Goal: Task Accomplishment & Management: Manage account settings

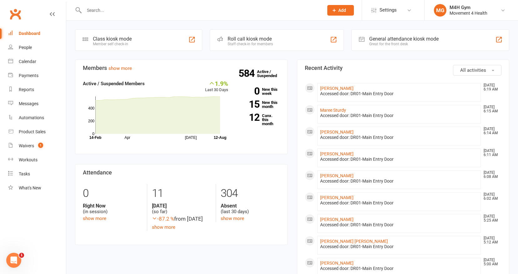
click at [92, 13] on input "text" at bounding box center [200, 10] width 237 height 9
type input "rob"
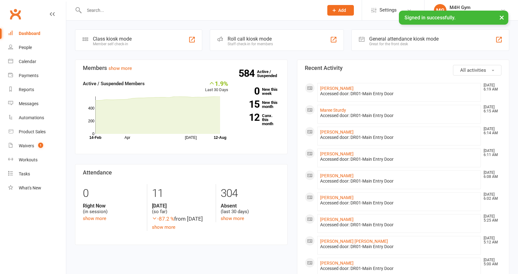
click at [95, 10] on input "text" at bounding box center [200, 10] width 237 height 9
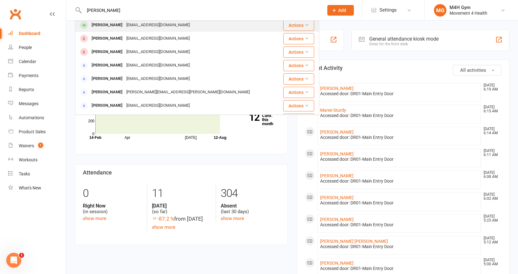
scroll to position [102, 0]
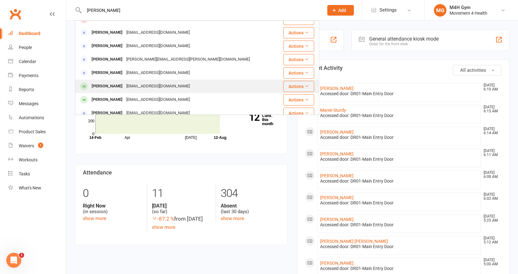
type input "rob s"
click at [135, 84] on div "robs5308@hotmail.com" at bounding box center [157, 86] width 67 height 9
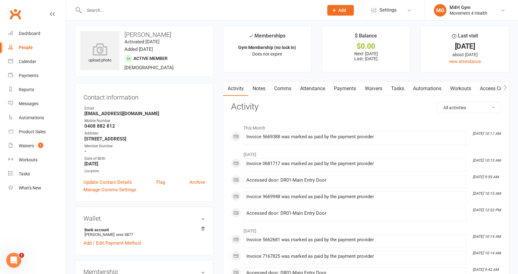
scroll to position [2, 0]
click at [342, 88] on link "Payments" at bounding box center [344, 89] width 31 height 14
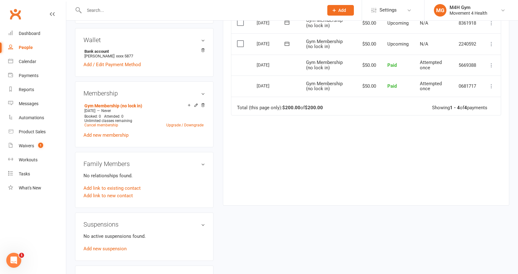
scroll to position [190, 0]
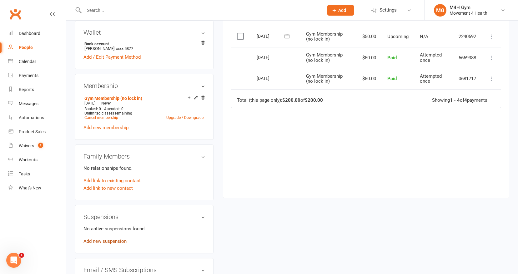
click at [111, 240] on link "Add new suspension" at bounding box center [104, 242] width 43 height 6
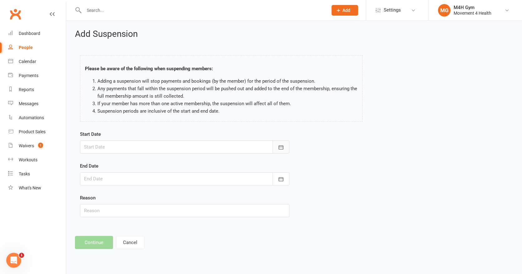
click at [280, 144] on icon "button" at bounding box center [281, 147] width 6 height 6
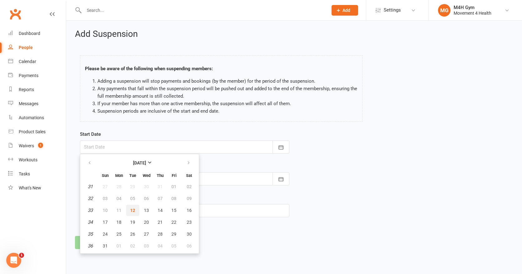
click at [134, 208] on span "12" at bounding box center [132, 210] width 5 height 5
type input "12 Aug 2025"
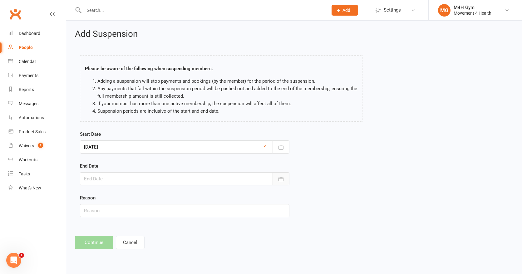
click at [279, 177] on icon "button" at bounding box center [281, 179] width 6 height 6
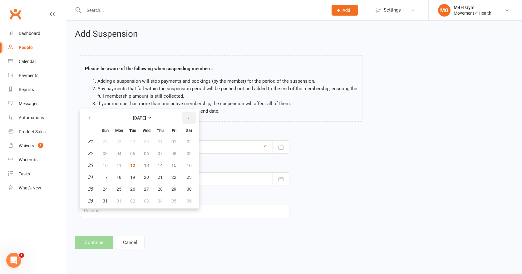
click at [187, 120] on icon "button" at bounding box center [189, 118] width 4 height 5
click at [134, 187] on span "30" at bounding box center [132, 189] width 5 height 5
type input "30 Sep 2025"
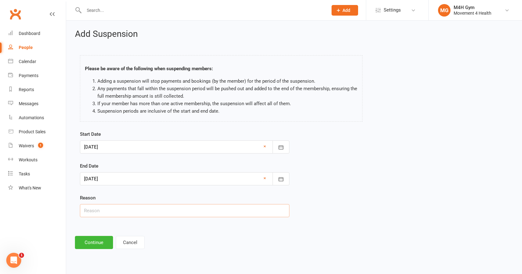
click at [107, 212] on input "text" at bounding box center [185, 210] width 210 height 13
type input "Holiday"
click at [95, 241] on button "Continue" at bounding box center [94, 242] width 38 height 13
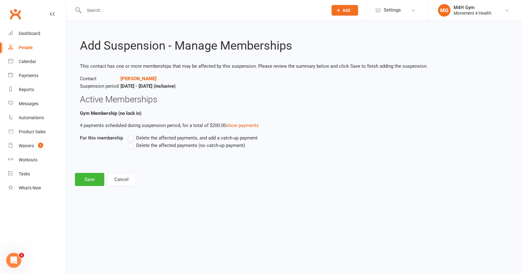
click at [132, 146] on label "Delete the affected payments (no catch-up payment)" at bounding box center [186, 145] width 117 height 7
click at [132, 142] on input "Delete the affected payments (no catch-up payment)" at bounding box center [130, 142] width 4 height 0
click at [90, 177] on button "Save" at bounding box center [89, 179] width 29 height 13
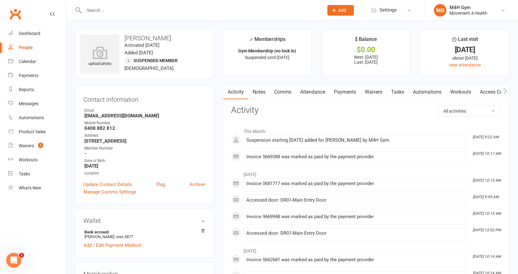
click at [94, 10] on input "text" at bounding box center [200, 10] width 237 height 9
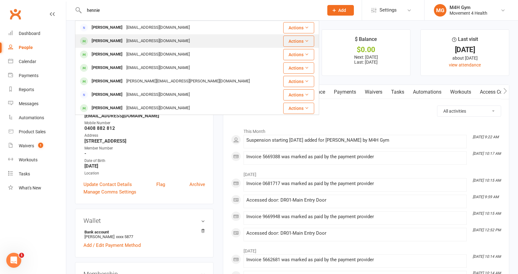
type input "hennie"
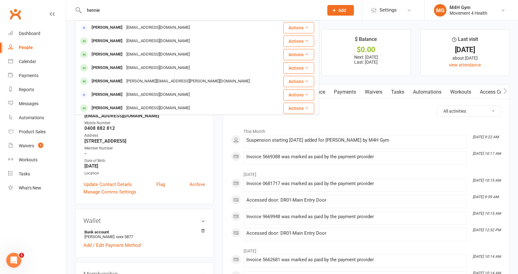
click at [107, 40] on div "Hennie Baum" at bounding box center [107, 41] width 35 height 9
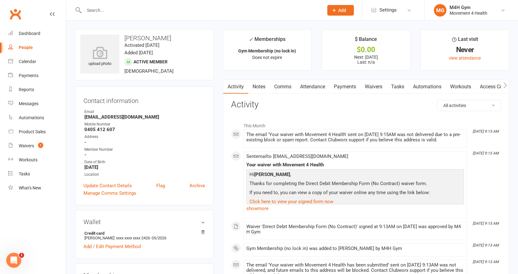
click at [115, 14] on input "text" at bounding box center [200, 10] width 237 height 9
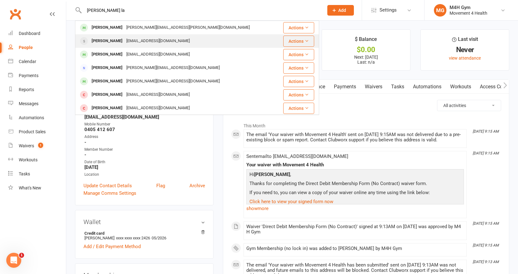
type input "john la"
click at [120, 41] on div "John La Frentz" at bounding box center [107, 41] width 35 height 9
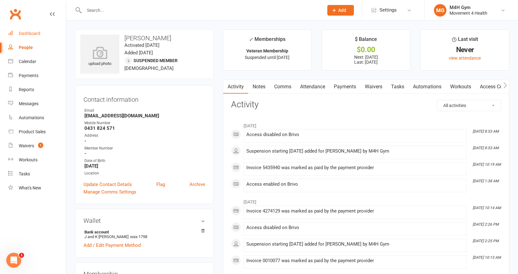
click at [38, 32] on div "Dashboard" at bounding box center [30, 33] width 22 height 5
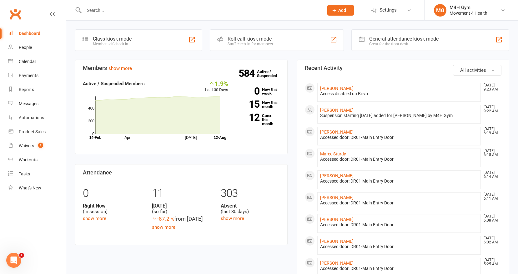
click at [120, 10] on input "text" at bounding box center [200, 10] width 237 height 9
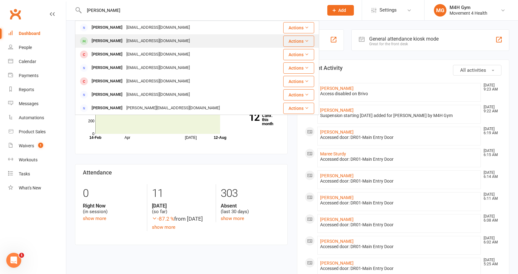
type input "jenni warner"
click at [115, 42] on div "Terri Warner" at bounding box center [107, 41] width 35 height 9
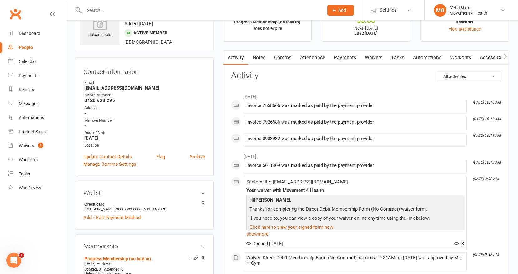
scroll to position [28, 0]
click at [347, 58] on link "Payments" at bounding box center [344, 58] width 31 height 14
